Goal: Information Seeking & Learning: Check status

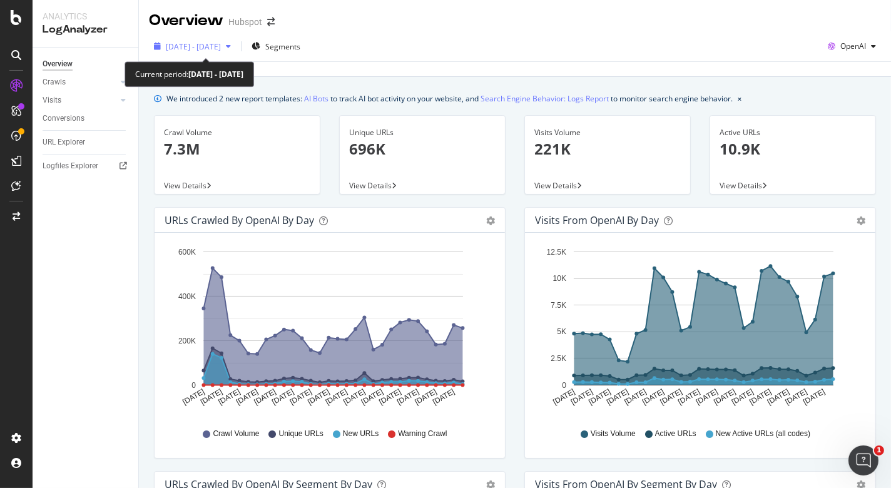
click at [236, 46] on div "button" at bounding box center [228, 47] width 15 height 8
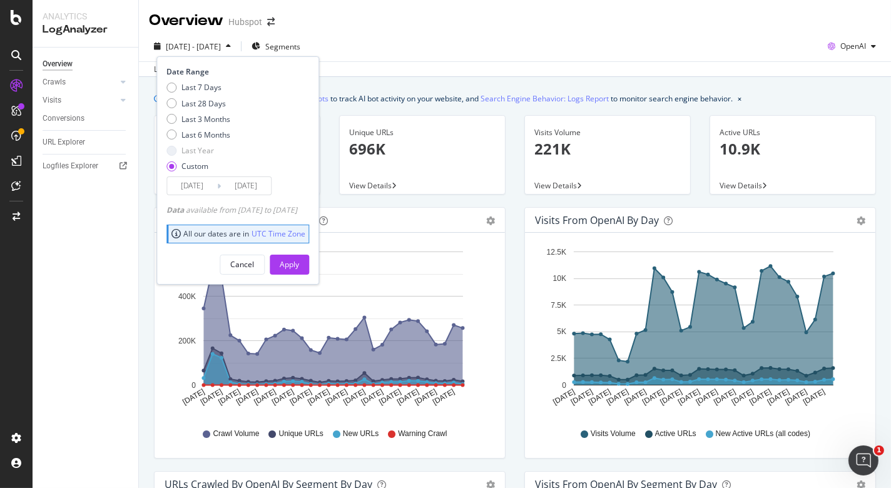
click at [236, 46] on div "button" at bounding box center [228, 47] width 15 height 8
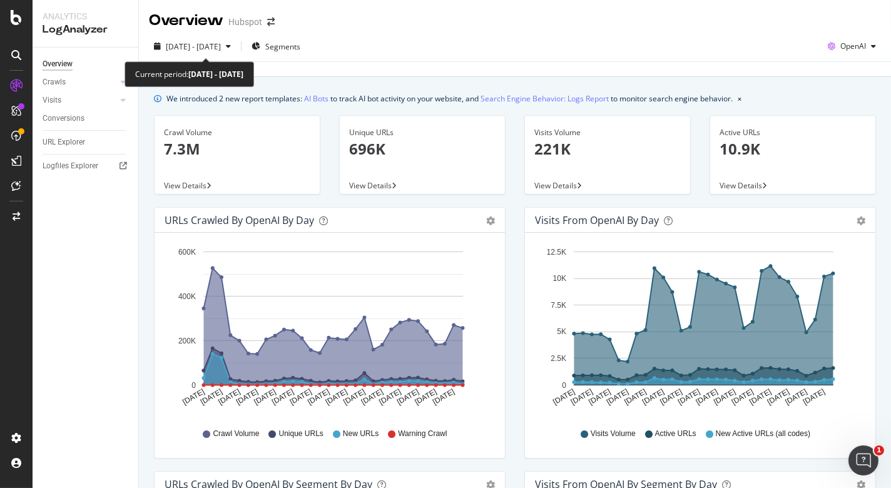
click at [236, 46] on div "button" at bounding box center [228, 47] width 15 height 8
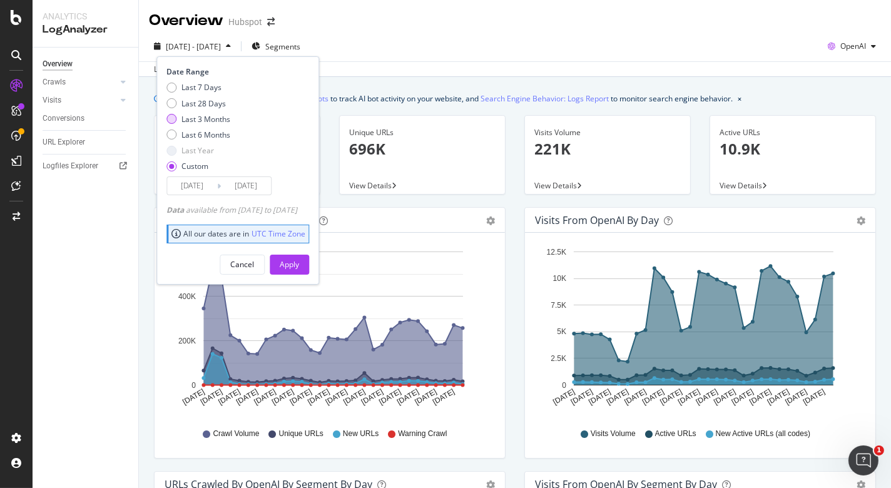
click at [176, 123] on div "Last 3 Months" at bounding box center [198, 119] width 64 height 11
click at [299, 270] on div "Apply" at bounding box center [289, 264] width 19 height 19
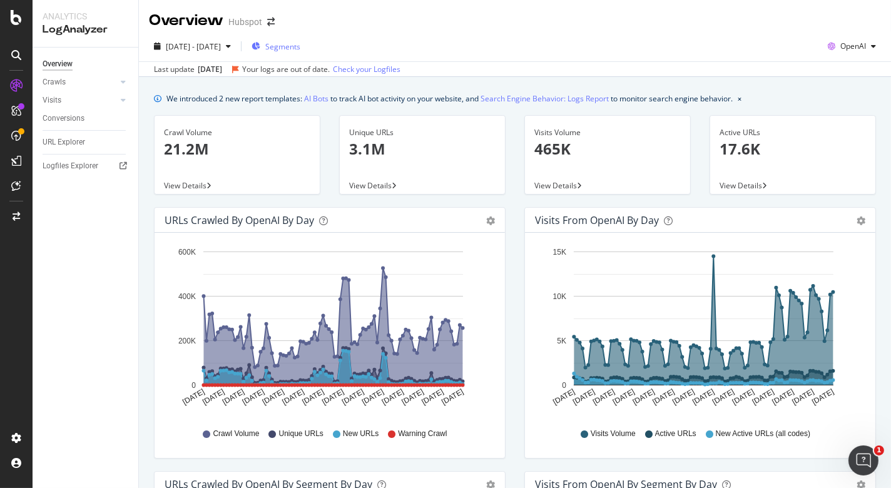
click at [291, 45] on span "Segments" at bounding box center [282, 46] width 35 height 11
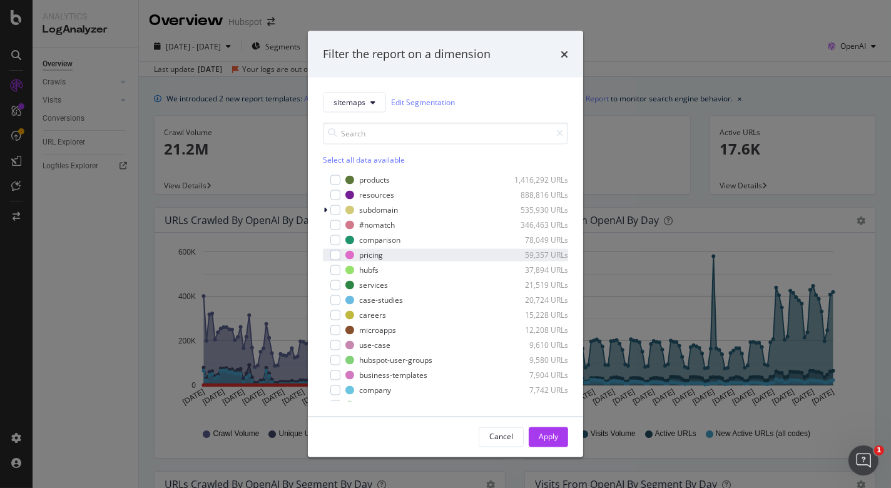
click at [368, 260] on div "pricing 59,357 URLs" at bounding box center [445, 254] width 245 height 13
click at [560, 432] on button "Apply" at bounding box center [548, 437] width 39 height 20
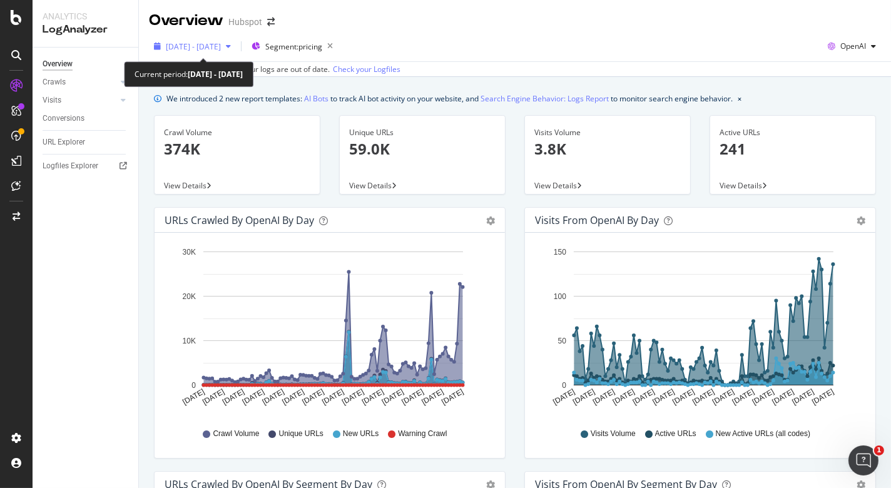
drag, startPoint x: 240, startPoint y: 53, endPoint x: 225, endPoint y: 53, distance: 15.0
drag, startPoint x: 225, startPoint y: 53, endPoint x: 206, endPoint y: 56, distance: 18.3
drag, startPoint x: 206, startPoint y: 56, endPoint x: 186, endPoint y: 56, distance: 20.0
click at [186, 56] on button "[DATE] - [DATE]" at bounding box center [192, 46] width 87 height 20
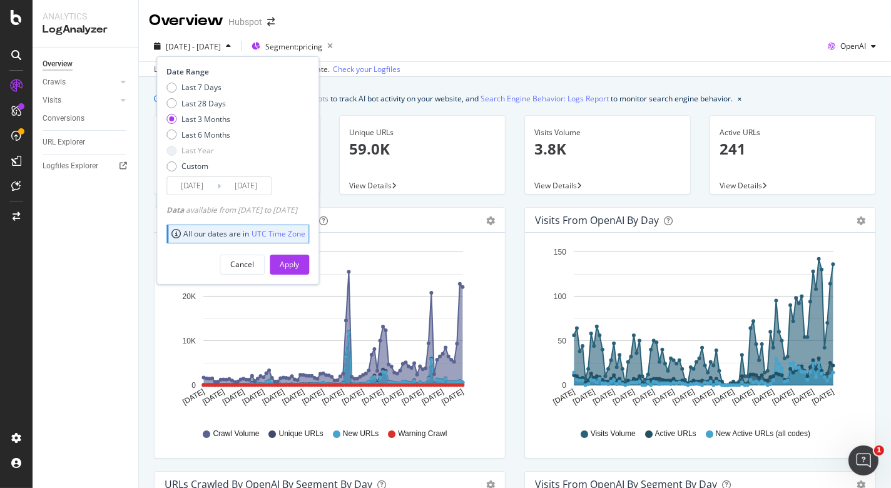
click at [209, 180] on input "[DATE]" at bounding box center [192, 186] width 50 height 18
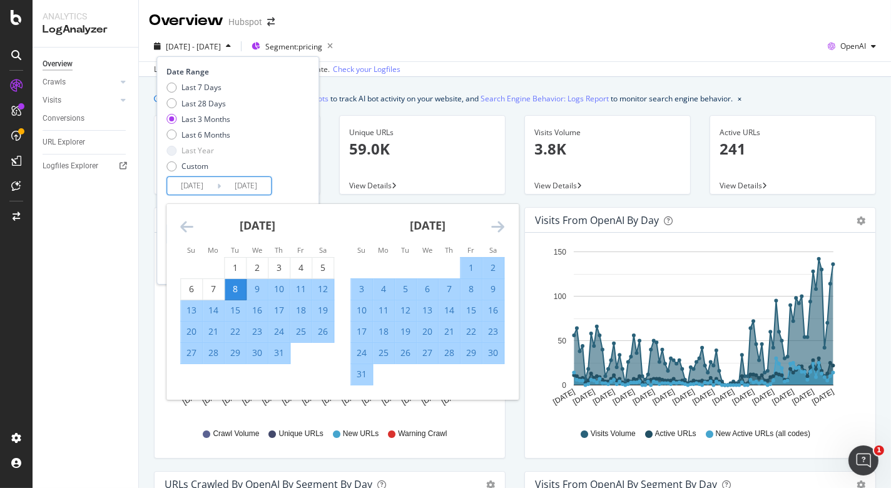
click at [263, 168] on div "Last 7 Days Last 28 Days Last 3 Months Last 6 Months Last Year Custom" at bounding box center [236, 129] width 140 height 94
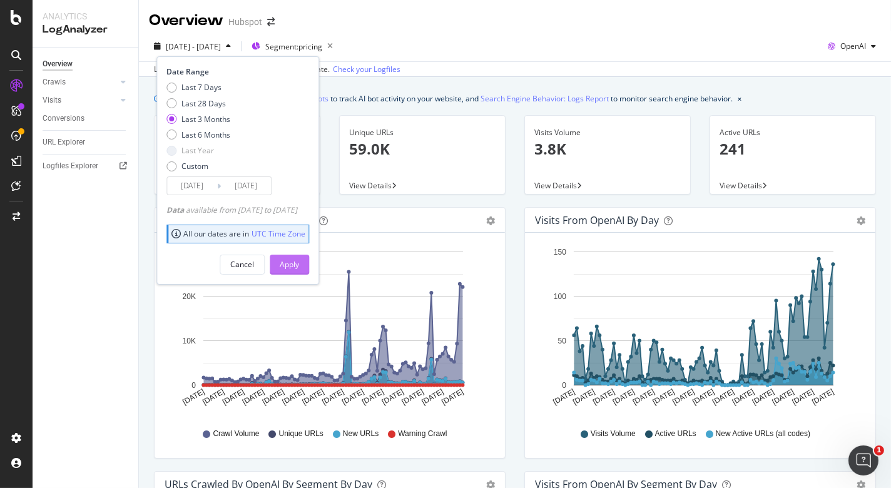
click at [299, 265] on div "Apply" at bounding box center [289, 264] width 19 height 11
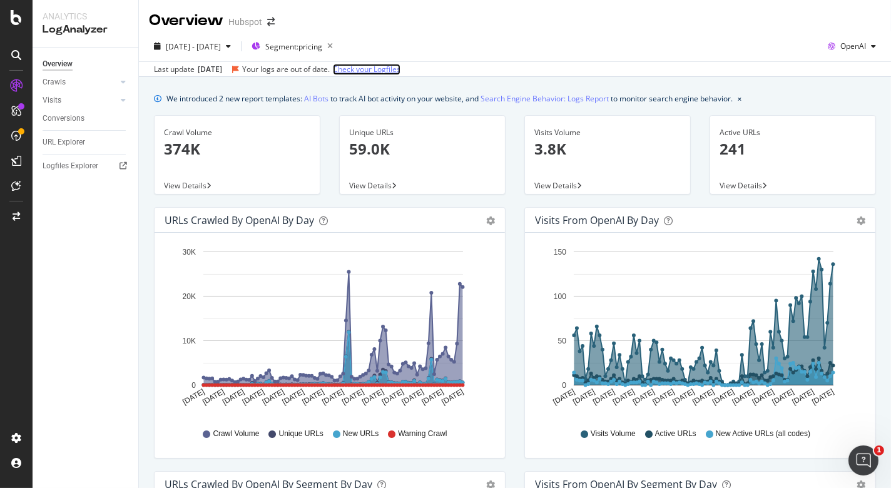
drag, startPoint x: 375, startPoint y: 70, endPoint x: 366, endPoint y: 70, distance: 9.4
click at [366, 70] on link "Check your Logfiles" at bounding box center [367, 69] width 68 height 11
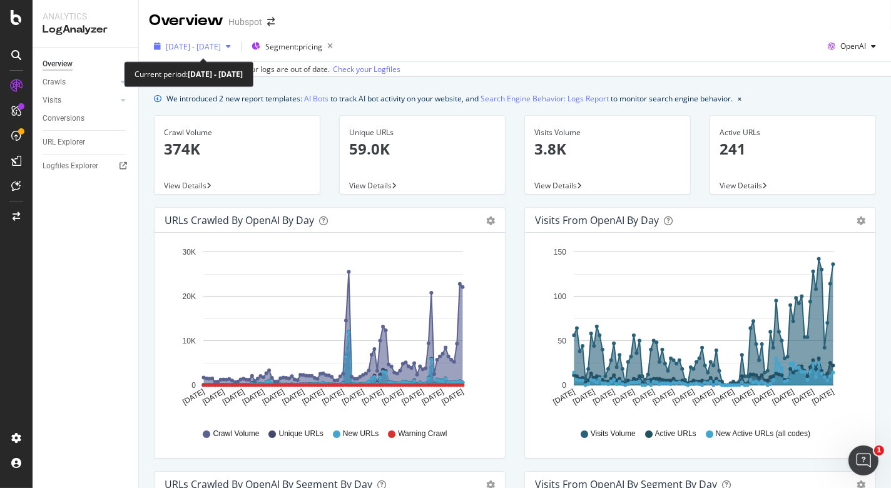
click at [236, 45] on div "button" at bounding box center [228, 47] width 15 height 8
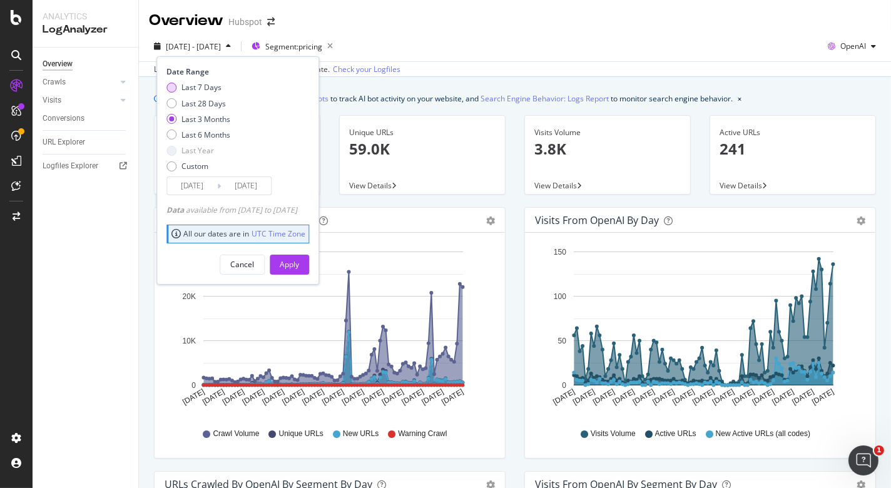
click at [172, 84] on div "Last 7 Days" at bounding box center [171, 88] width 10 height 10
type input "[DATE]"
click at [299, 259] on div "Apply" at bounding box center [289, 264] width 19 height 11
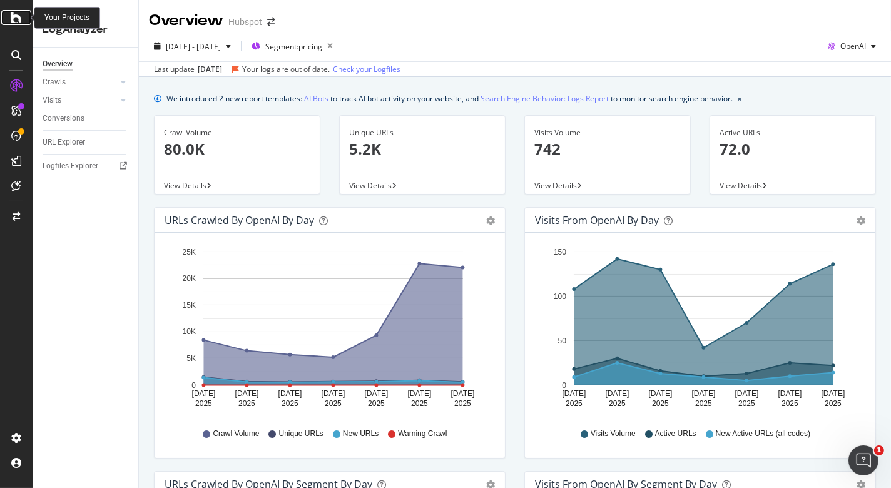
click at [17, 19] on icon at bounding box center [16, 17] width 11 height 15
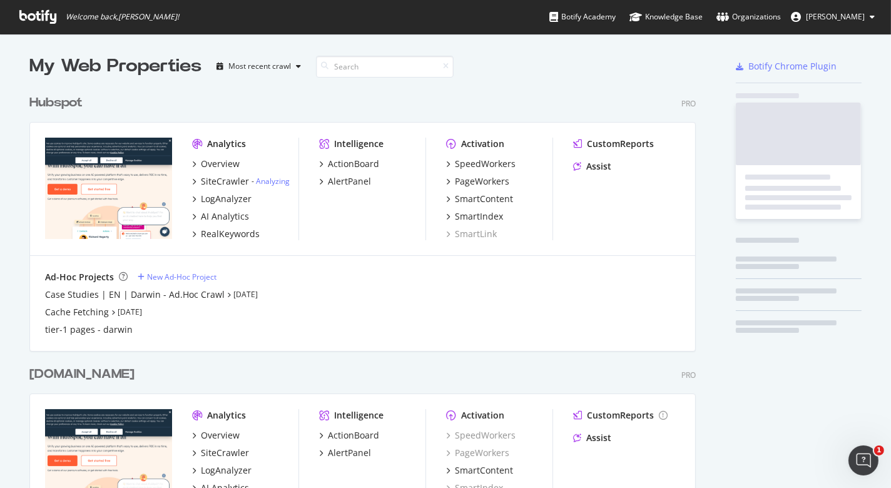
scroll to position [475, 866]
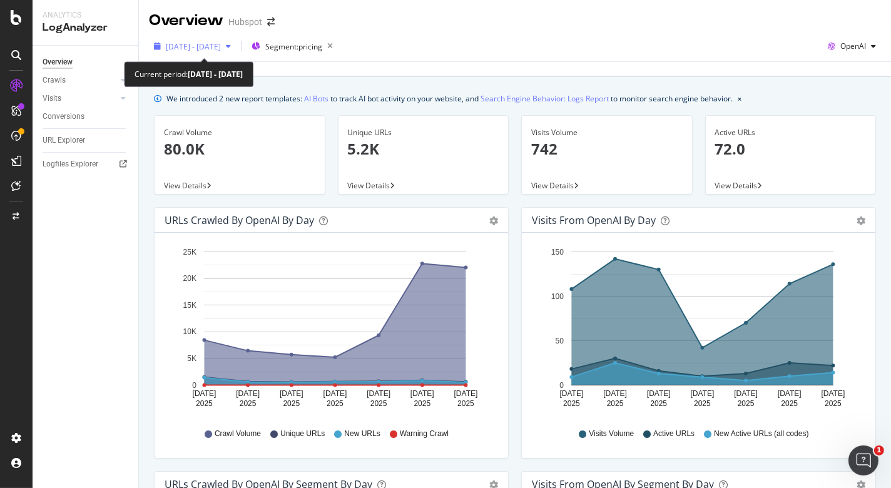
click at [221, 44] on span "[DATE] - [DATE]" at bounding box center [193, 46] width 55 height 11
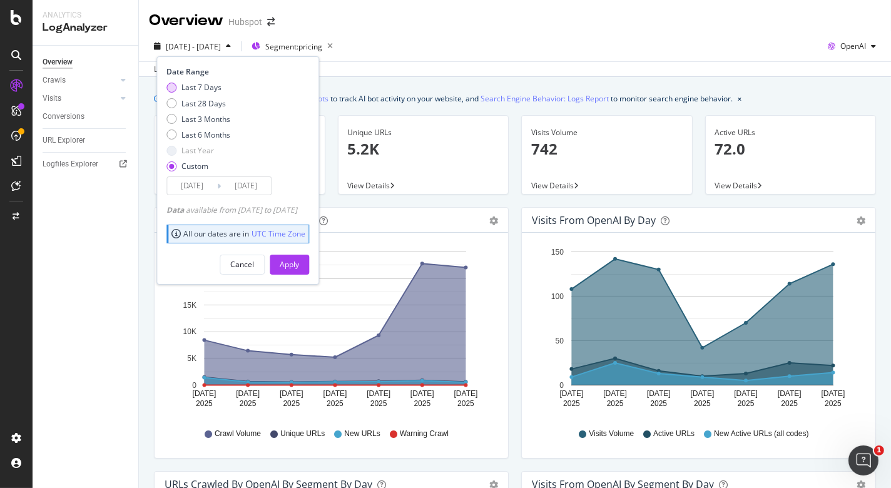
click at [203, 88] on div "Last 7 Days" at bounding box center [201, 87] width 40 height 11
type input "[DATE]"
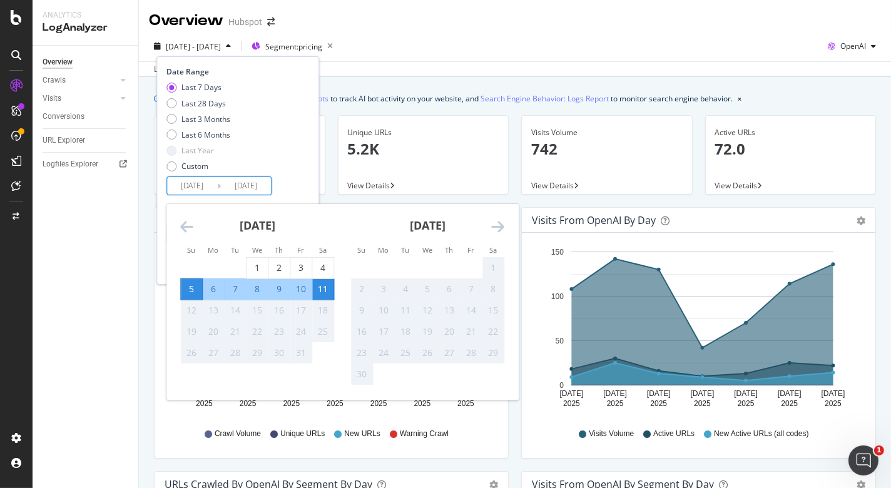
click at [246, 188] on input "[DATE]" at bounding box center [246, 186] width 50 height 18
click at [282, 292] on div "9" at bounding box center [278, 289] width 21 height 13
type input "[DATE]"
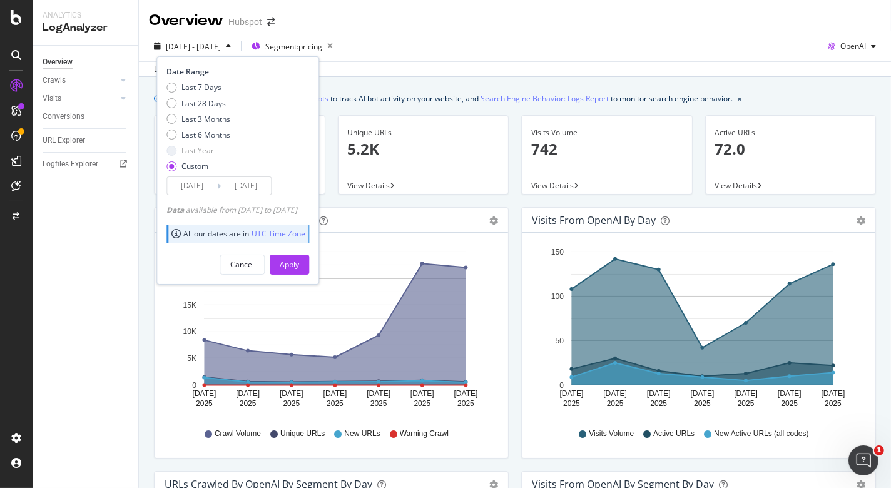
click at [213, 185] on input "[DATE]" at bounding box center [192, 186] width 50 height 18
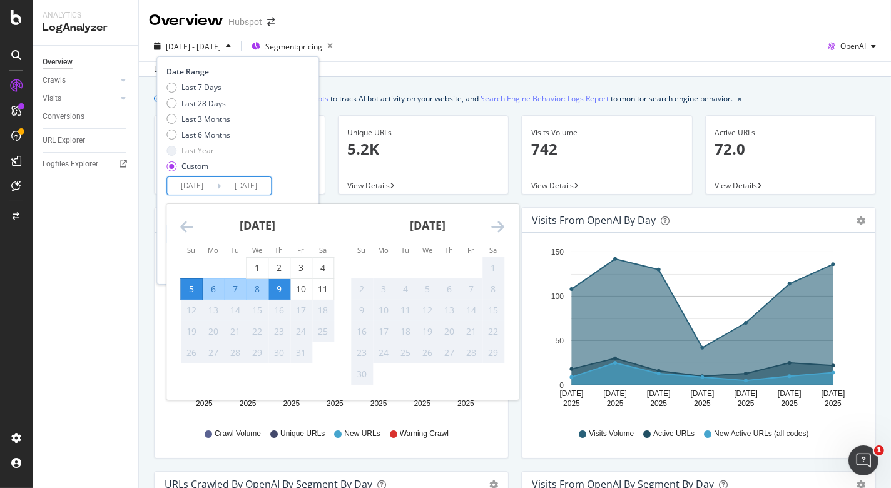
click at [279, 292] on div "9" at bounding box center [278, 289] width 21 height 13
type input "[DATE]"
click at [303, 291] on div "10" at bounding box center [300, 289] width 21 height 13
type input "[DATE]"
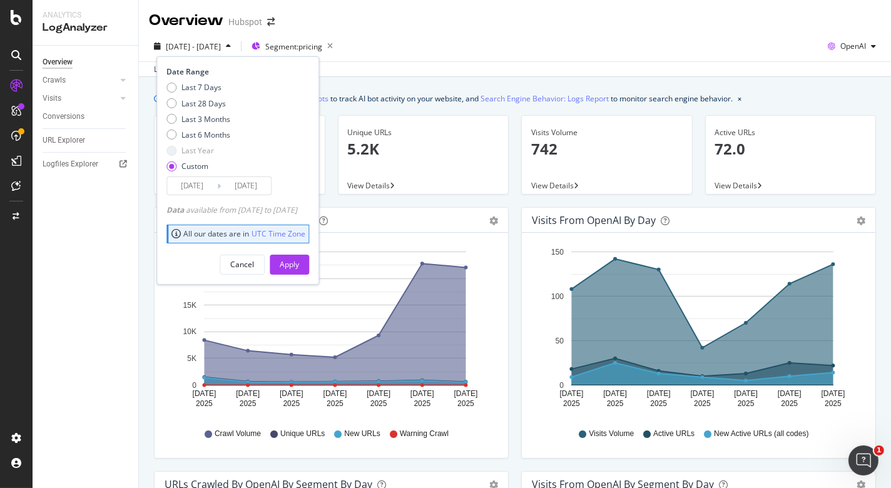
click at [312, 277] on div "Date Range Last 7 Days Last 28 Days Last 3 Months Last 6 Months Last Year Custo…" at bounding box center [237, 170] width 163 height 228
click at [299, 264] on div "Apply" at bounding box center [289, 264] width 19 height 11
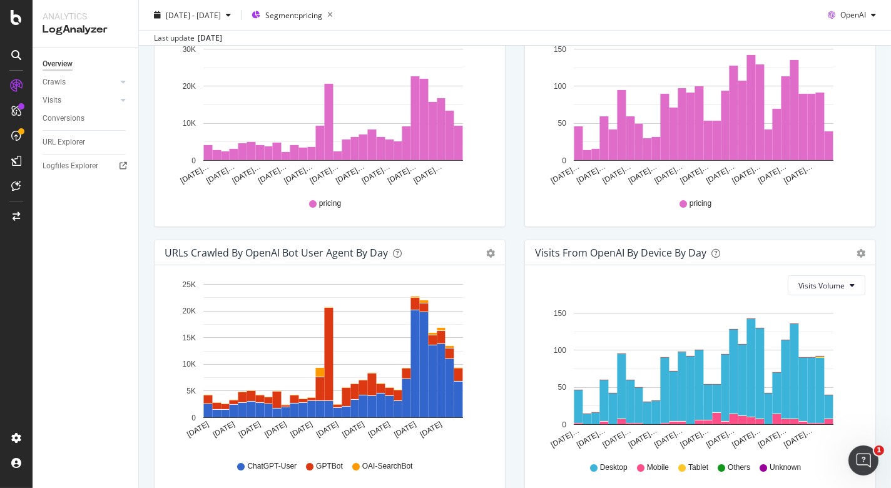
scroll to position [494, 0]
